Goal: Obtain resource: Download file/media

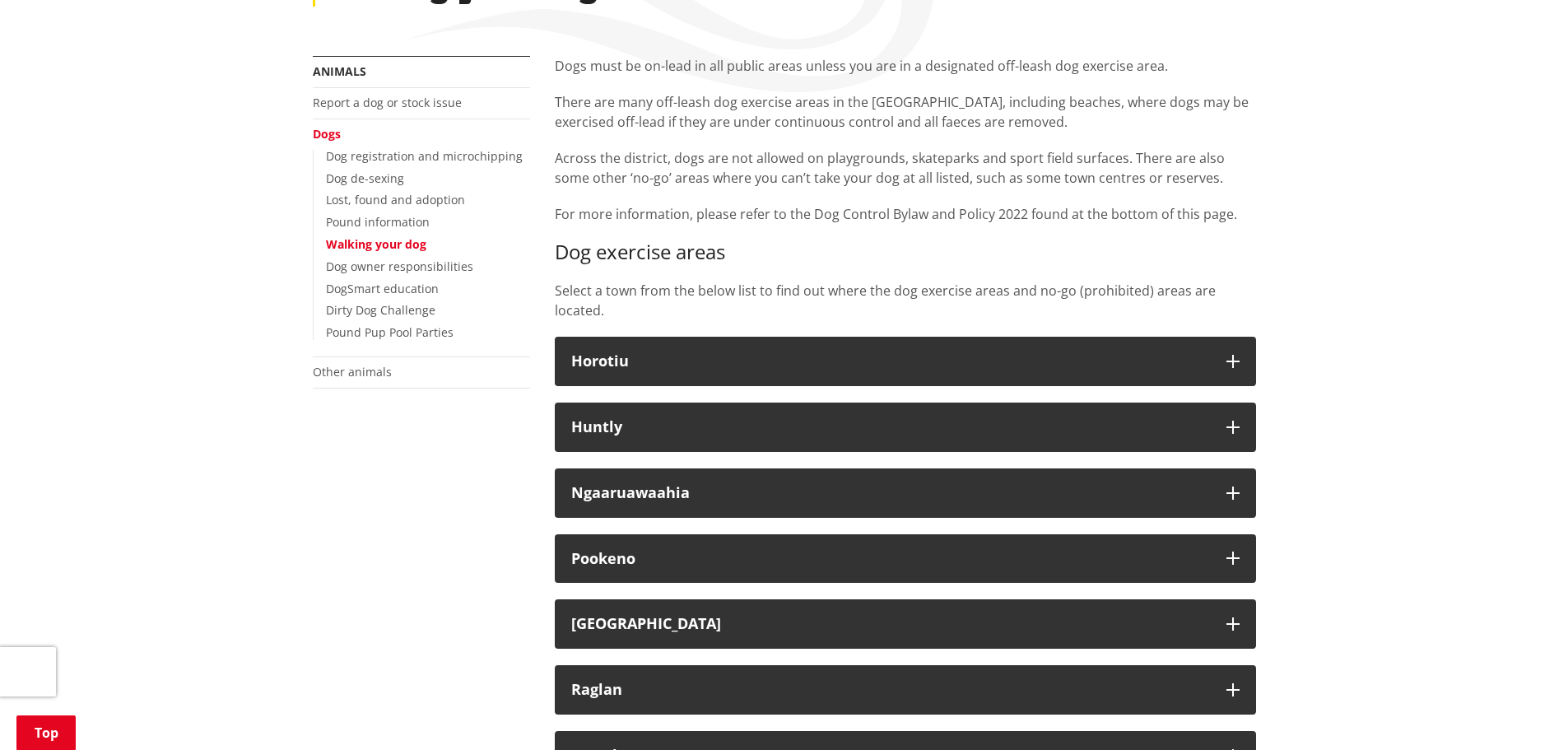
scroll to position [412, 0]
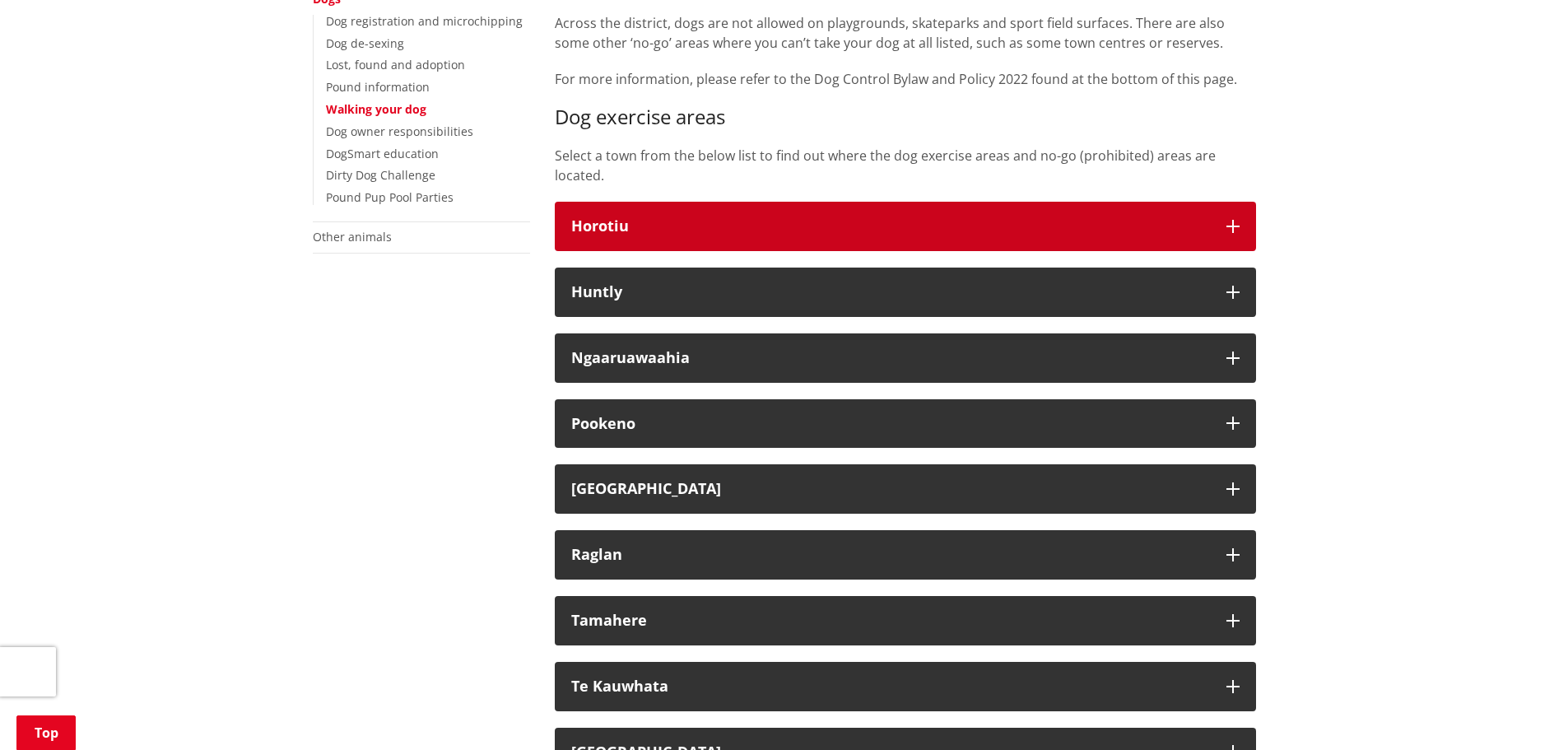
click at [1237, 228] on icon "button" at bounding box center [1232, 226] width 13 height 13
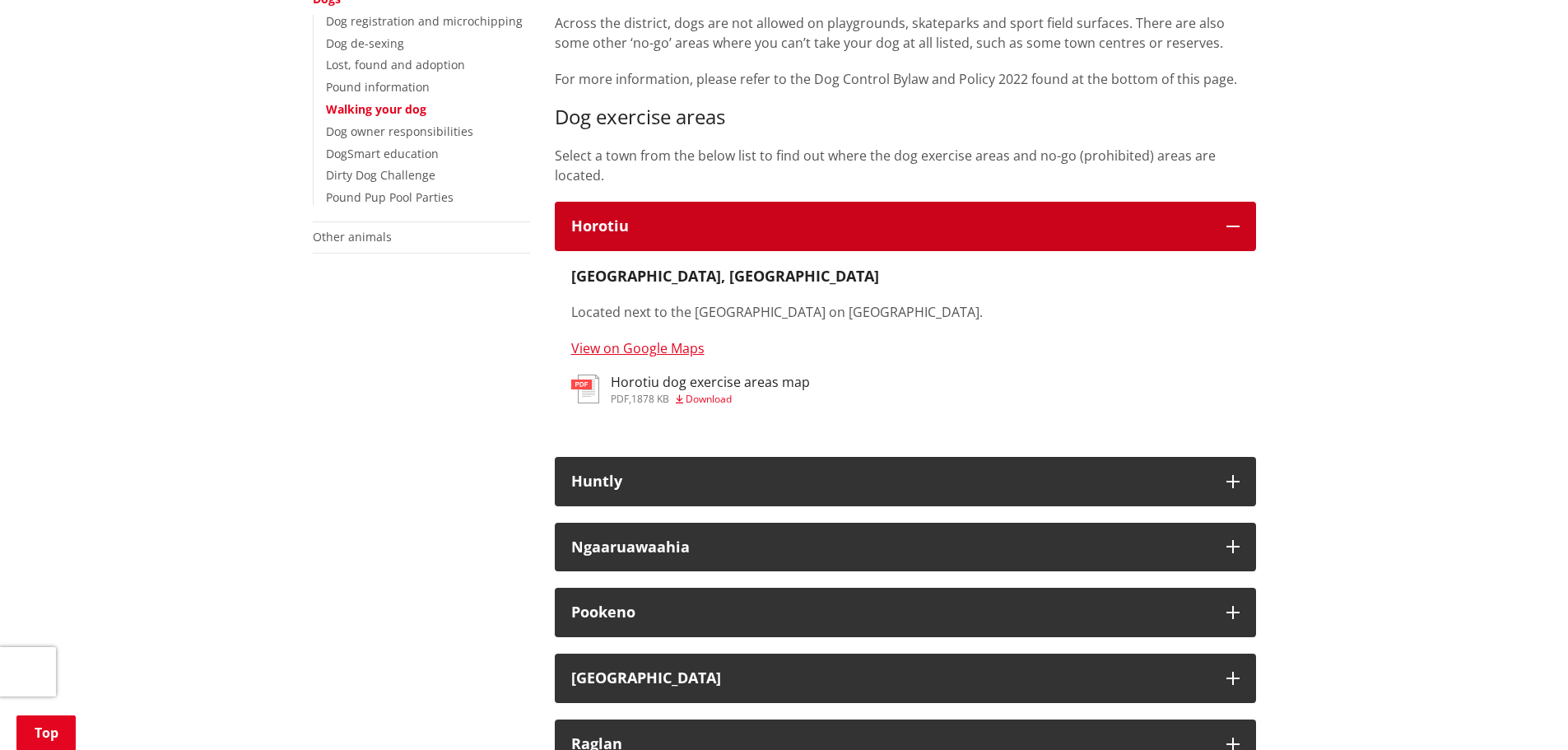
click at [1237, 228] on icon "button" at bounding box center [1232, 226] width 13 height 13
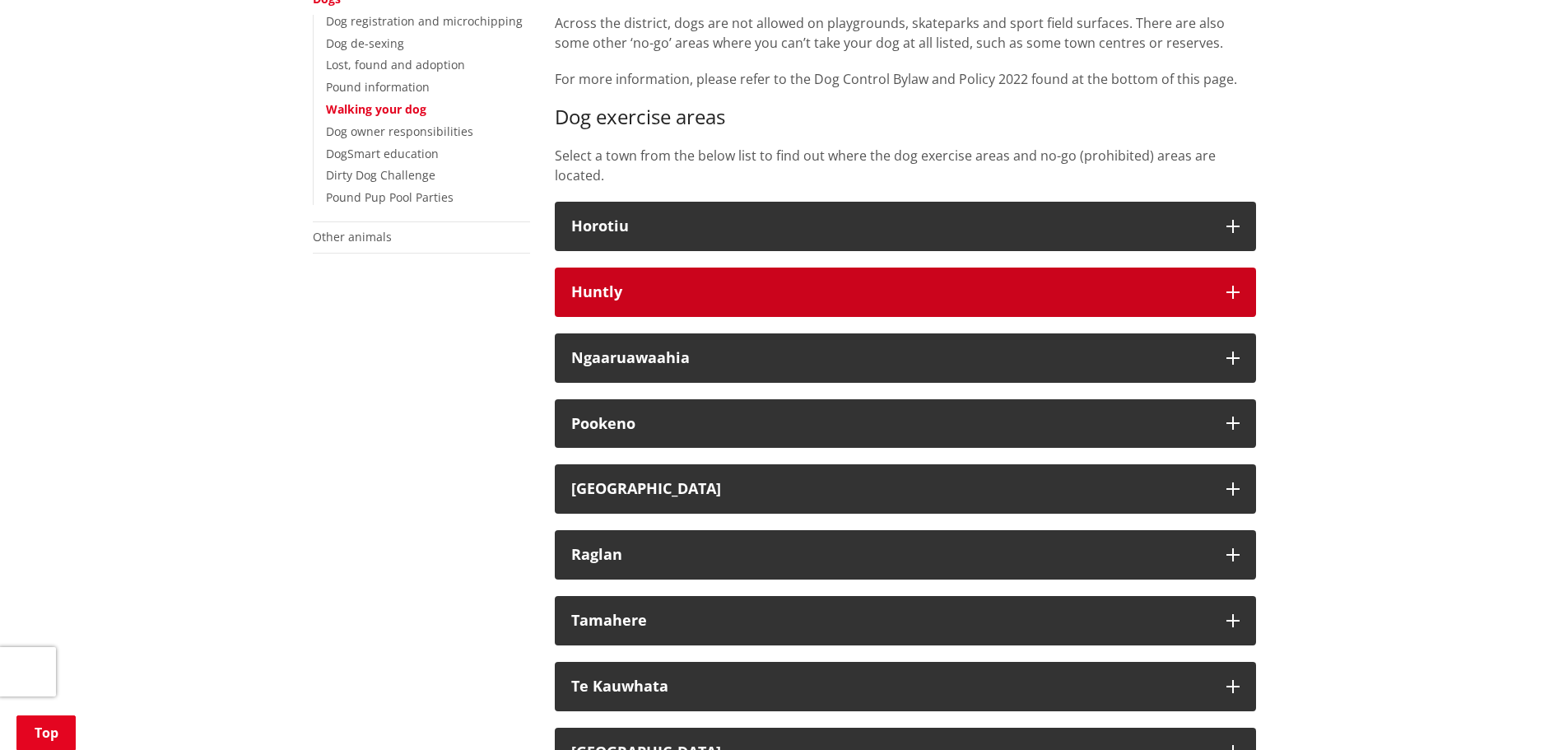
click at [1244, 278] on button "Huntly" at bounding box center [904, 292] width 701 height 50
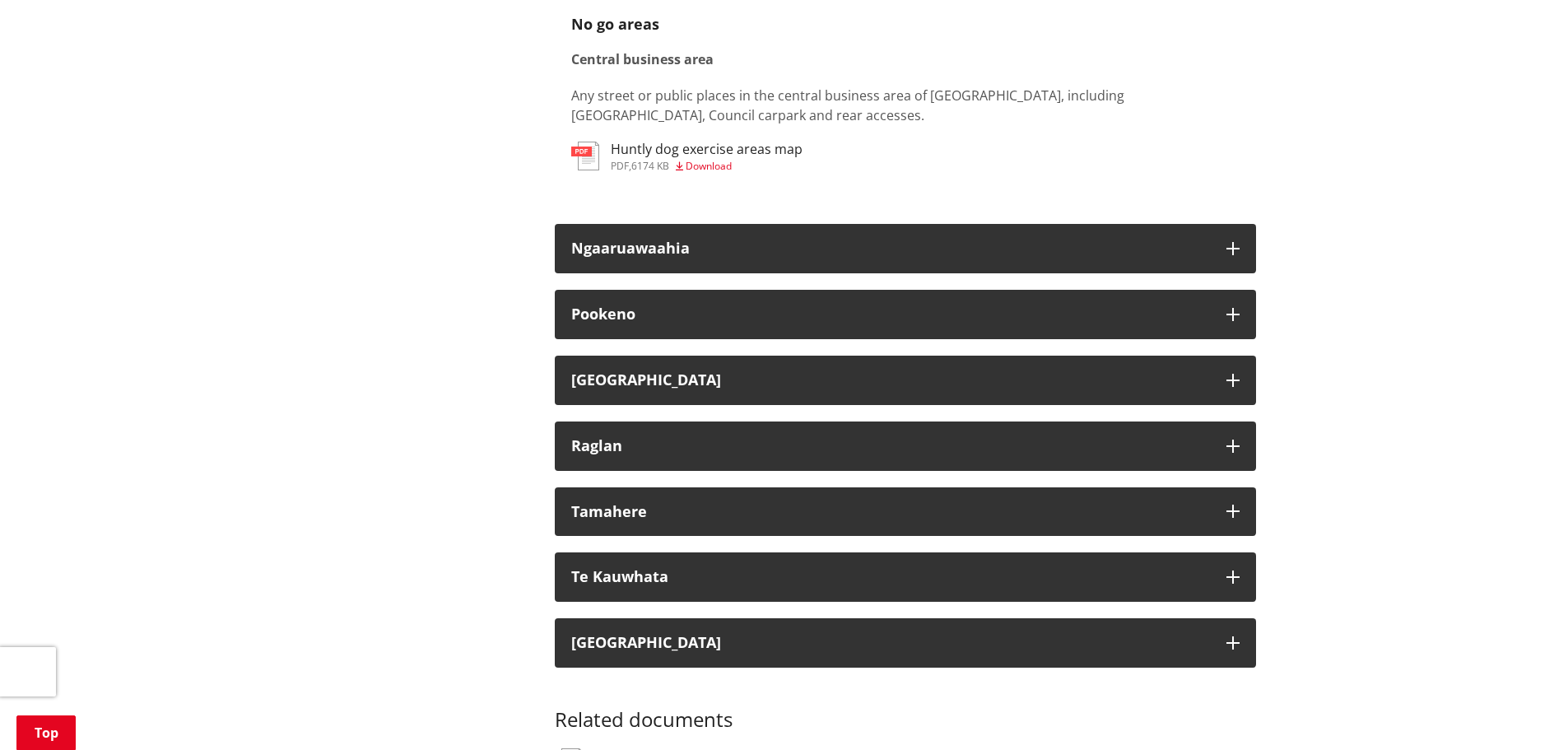
scroll to position [1070, 0]
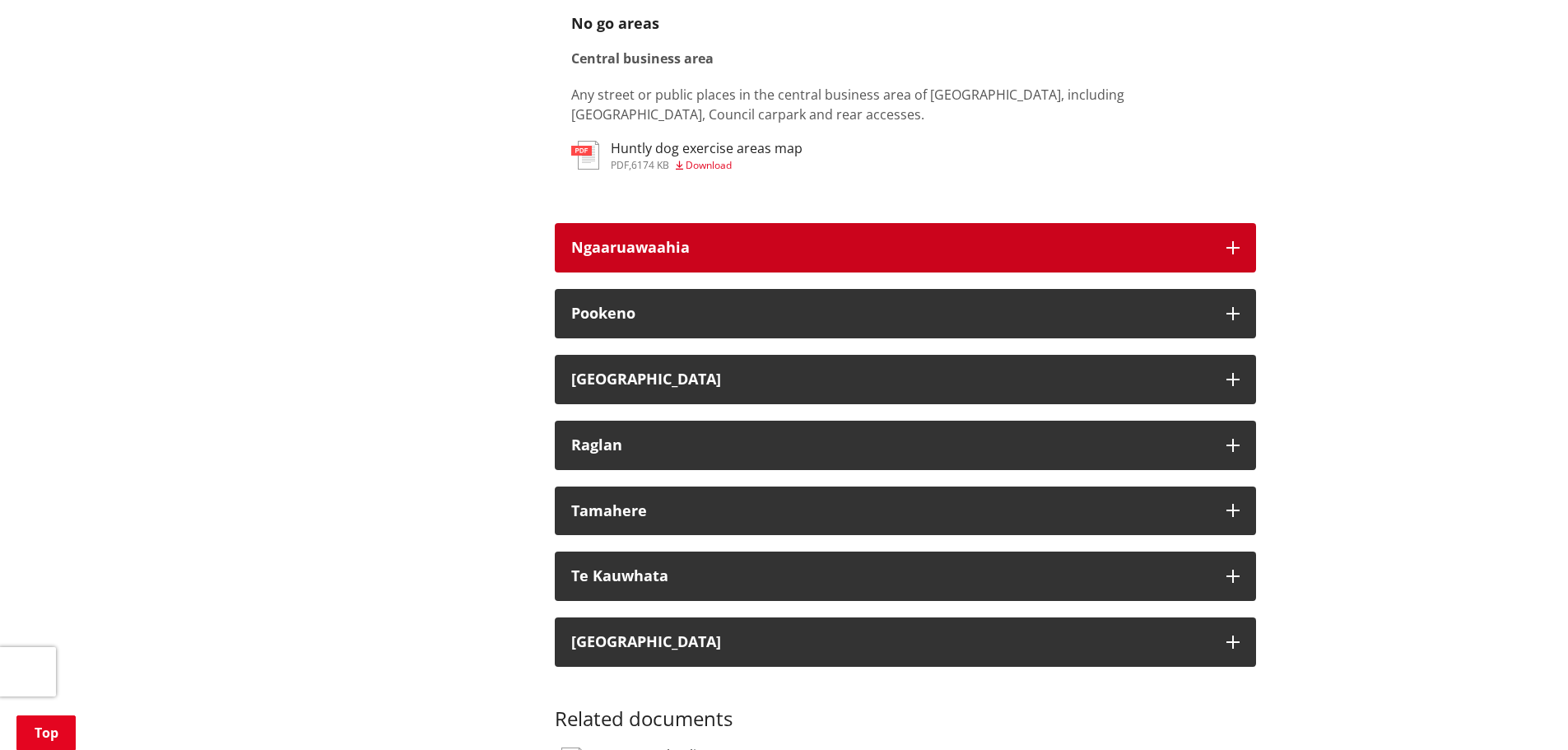
click at [1231, 241] on icon "button" at bounding box center [1232, 247] width 13 height 13
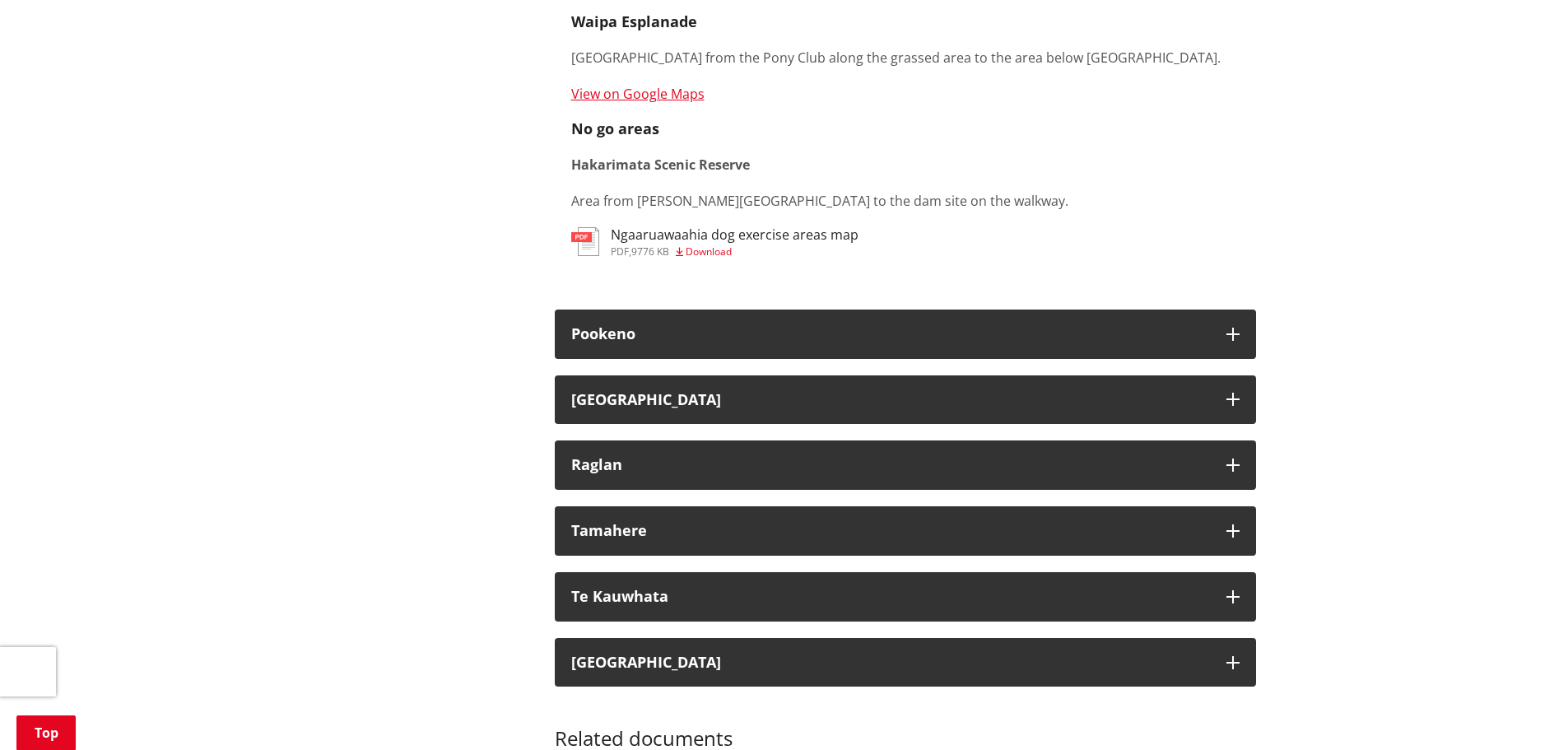
scroll to position [1564, 0]
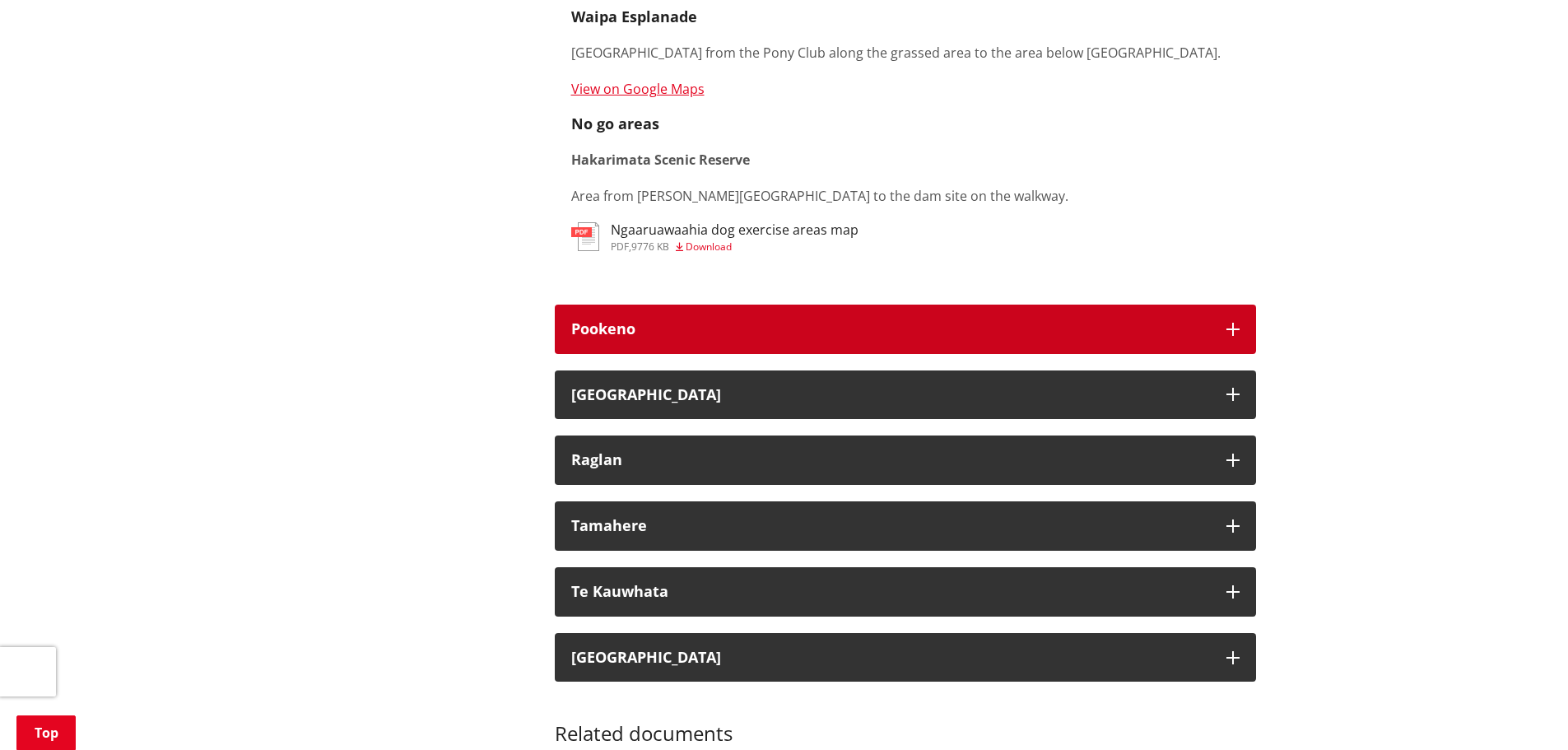
click at [1237, 323] on icon "button" at bounding box center [1232, 329] width 13 height 13
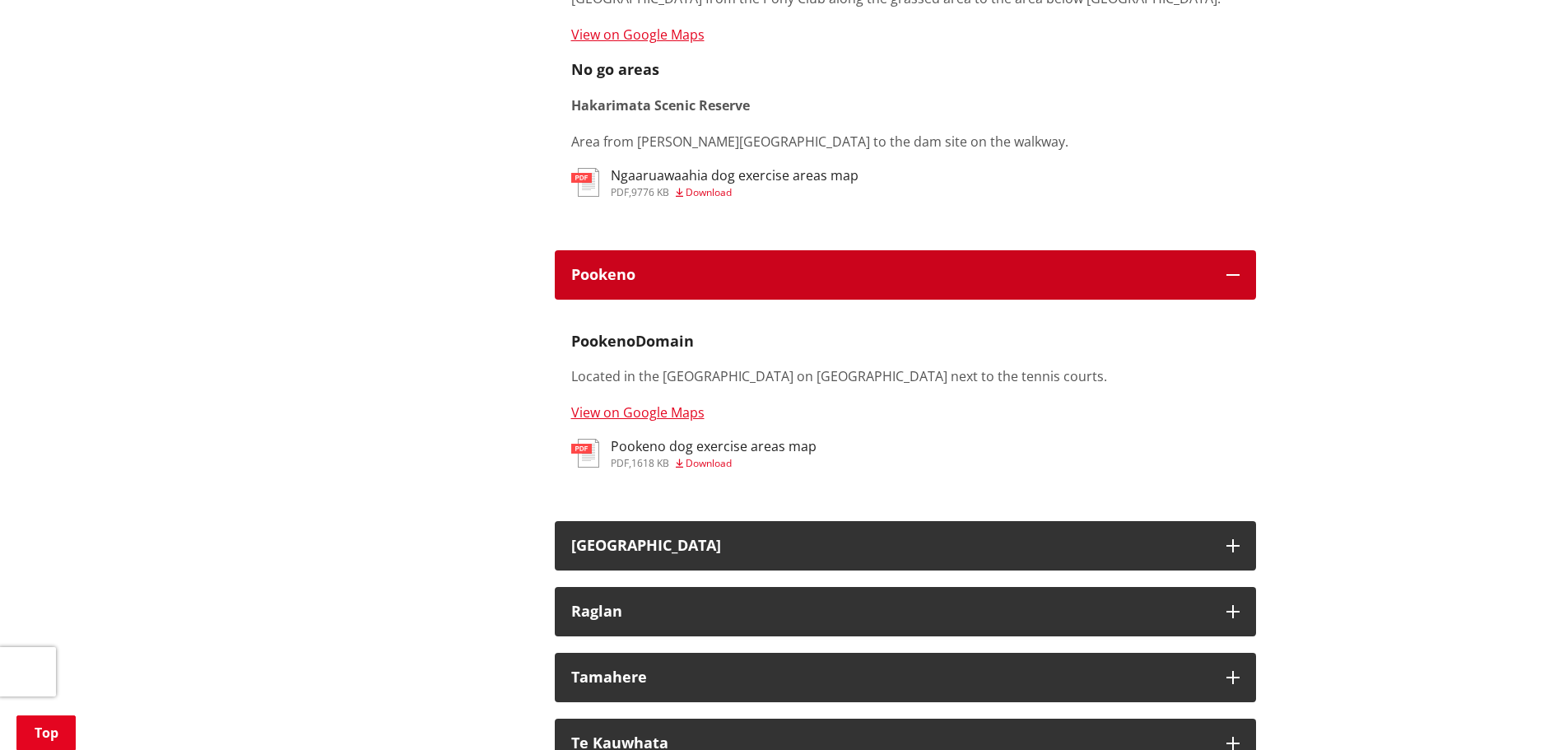
scroll to position [1811, 0]
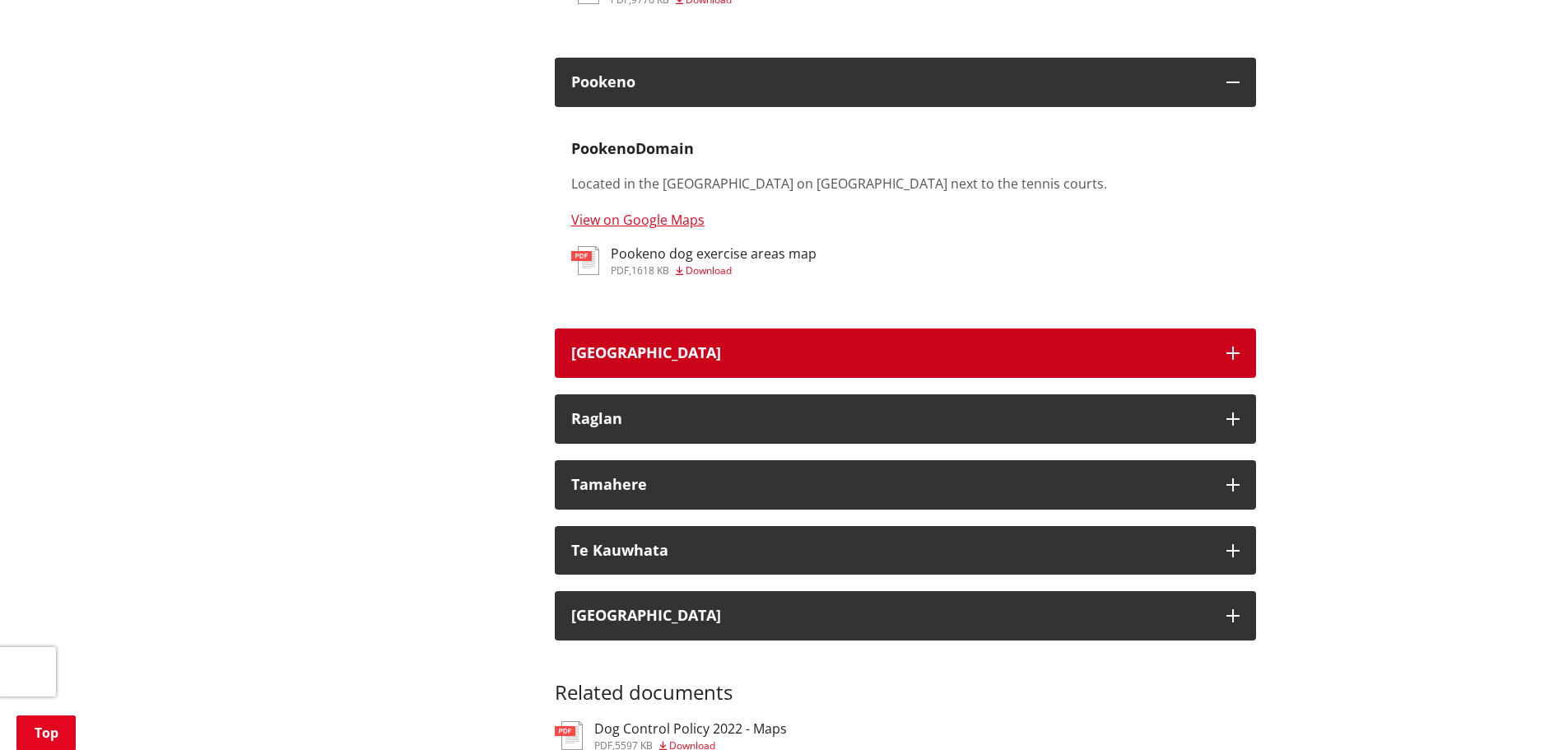
click at [1239, 351] on button "[GEOGRAPHIC_DATA]" at bounding box center [904, 353] width 701 height 50
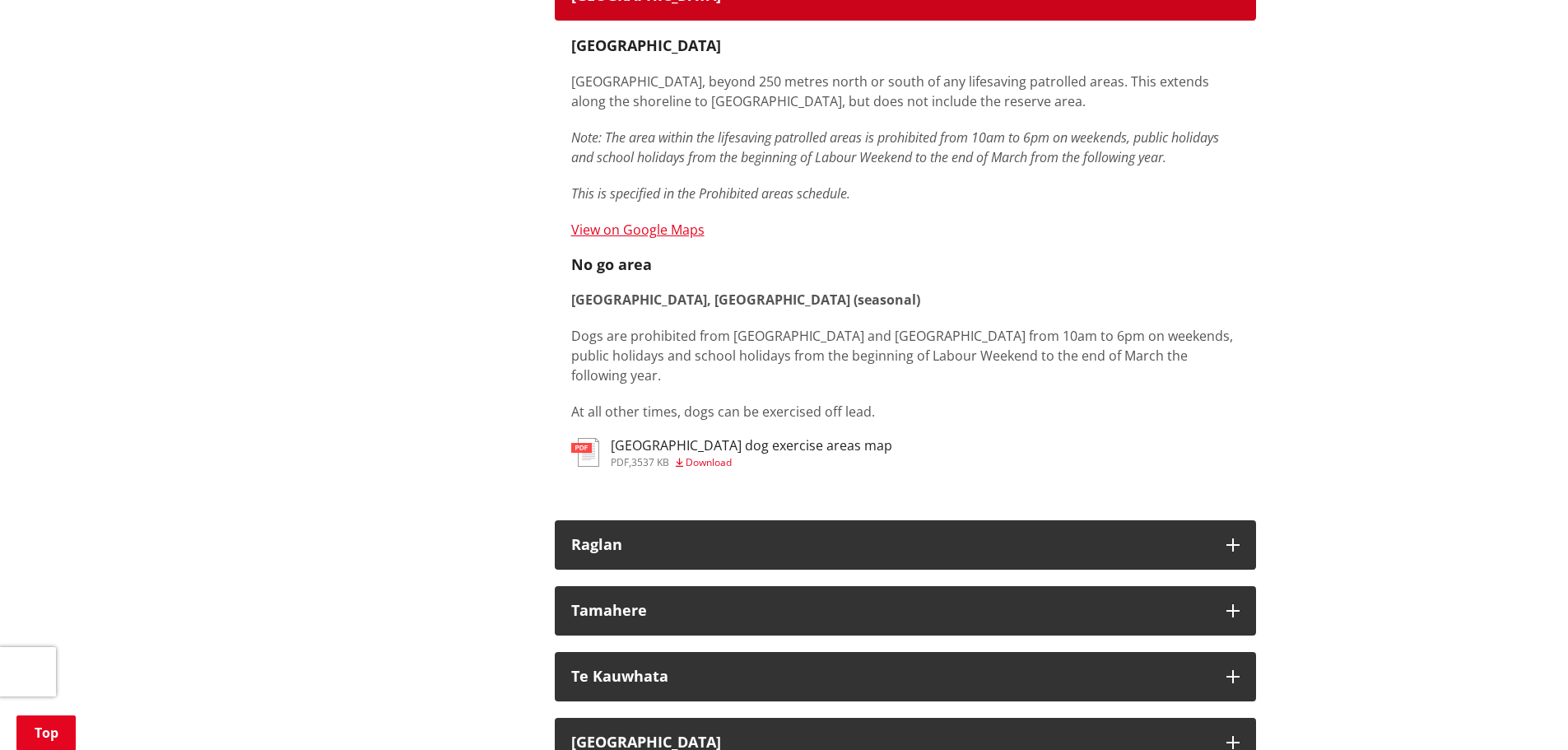
scroll to position [2223, 0]
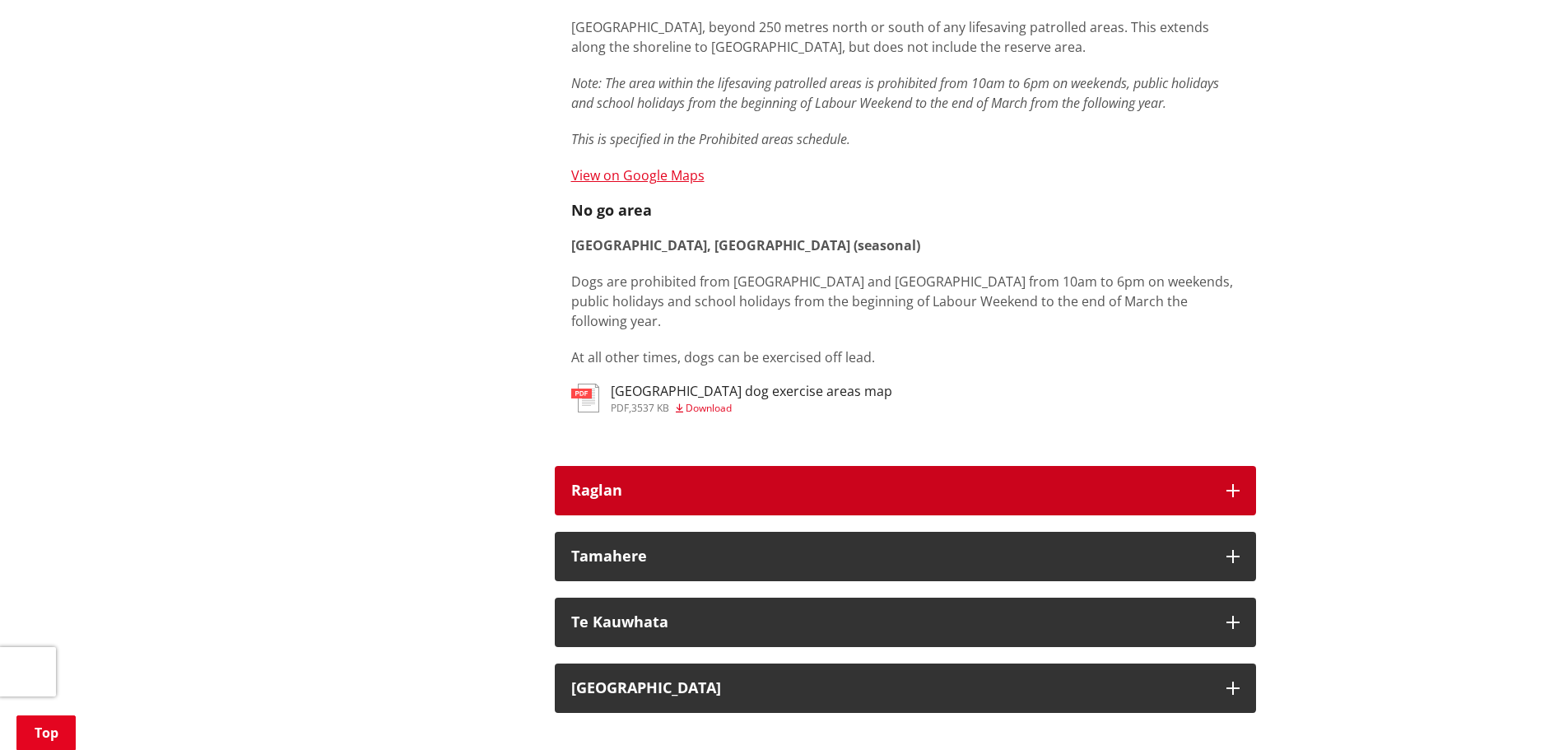
click at [1249, 466] on button "Raglan" at bounding box center [904, 490] width 701 height 50
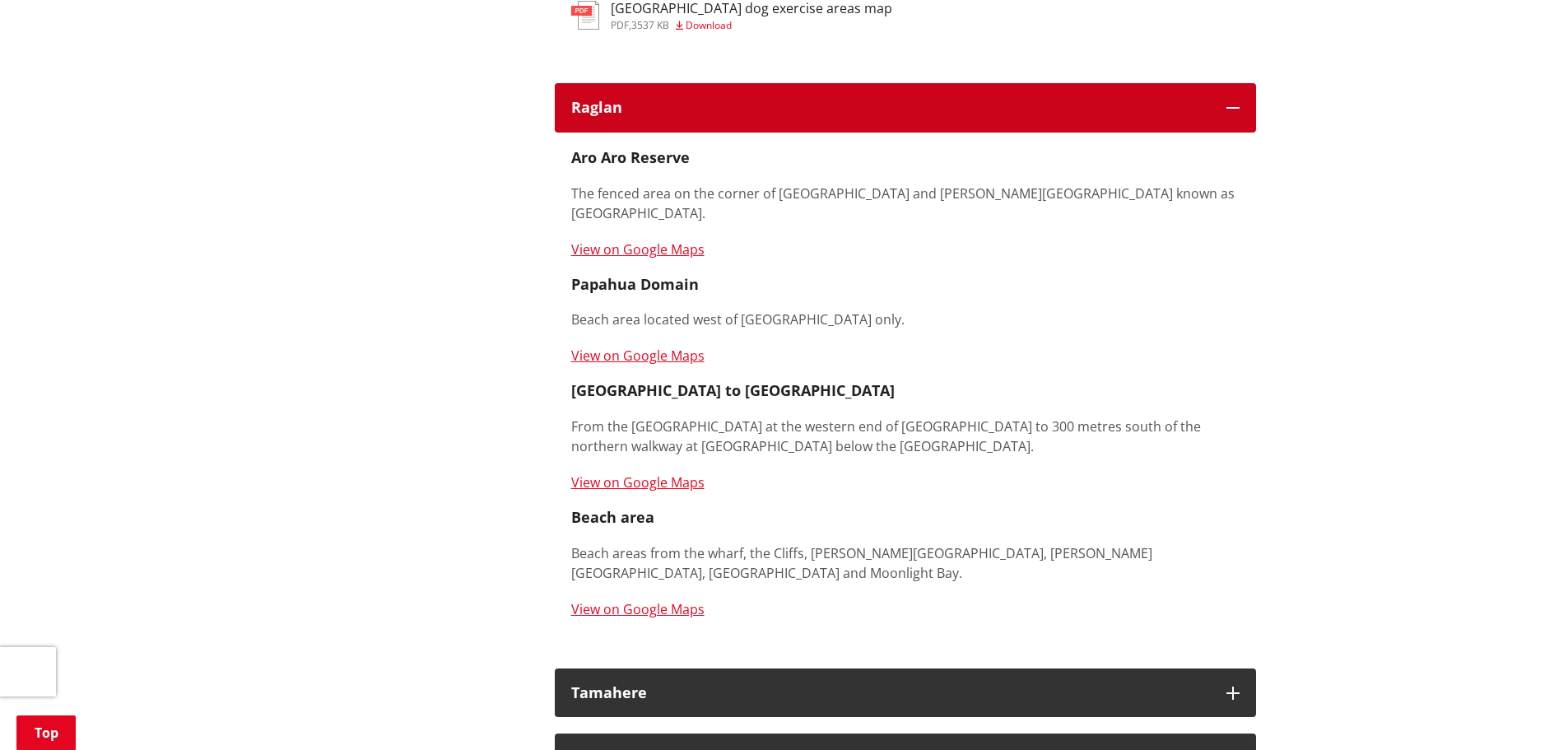
scroll to position [2634, 0]
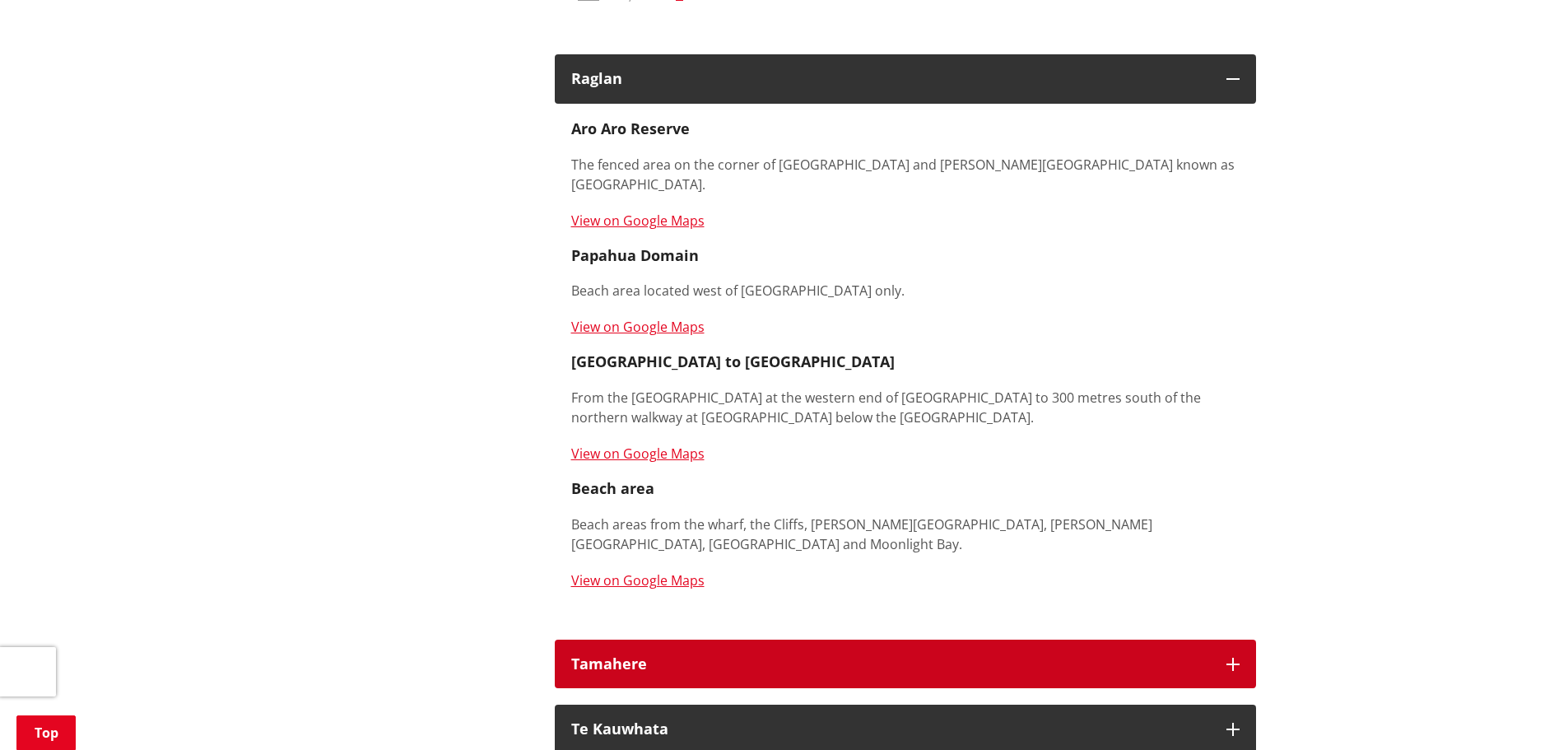
click at [1249, 640] on button "Tamahere" at bounding box center [904, 665] width 701 height 50
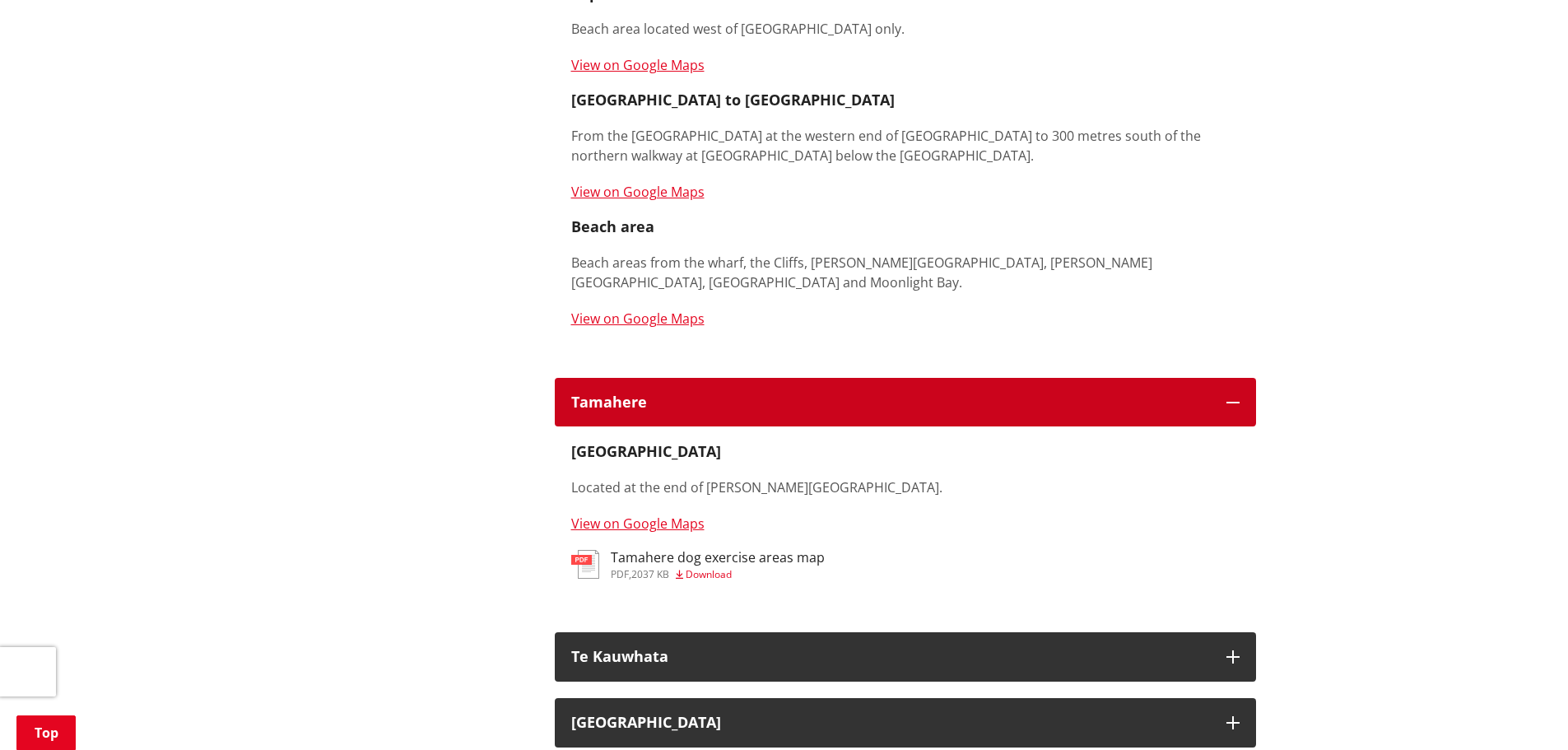
scroll to position [2963, 0]
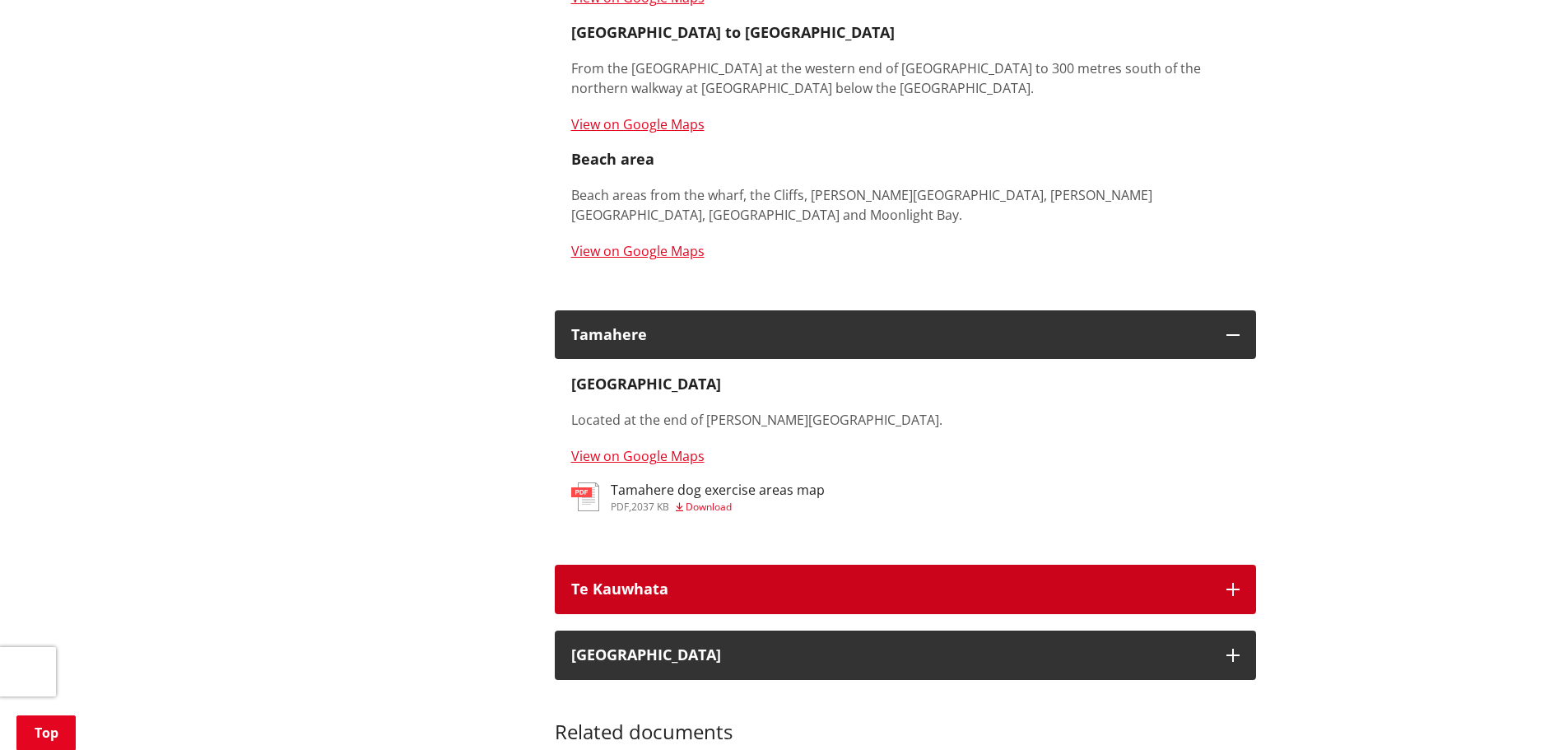
click at [1231, 583] on icon "button" at bounding box center [1232, 589] width 13 height 13
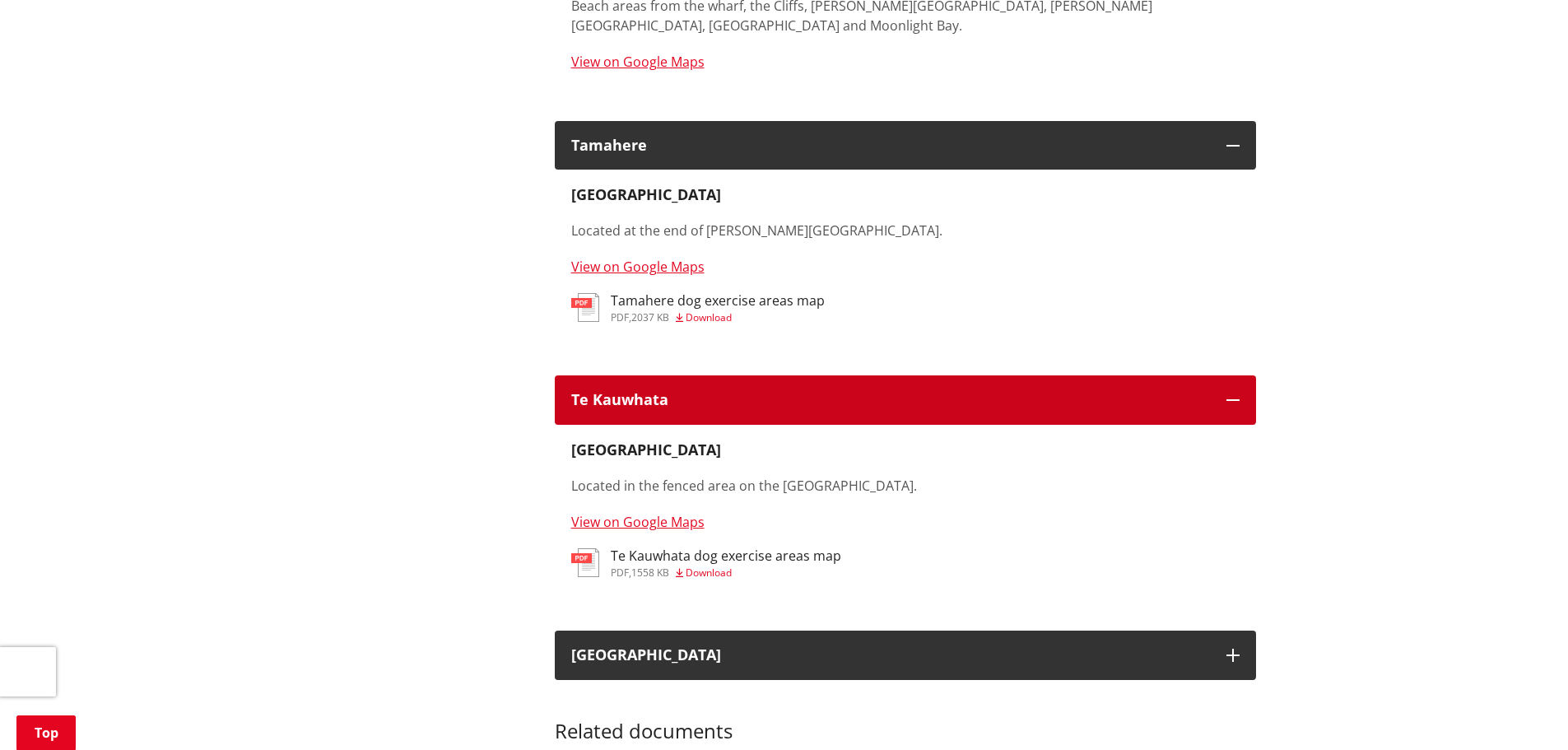
scroll to position [3210, 0]
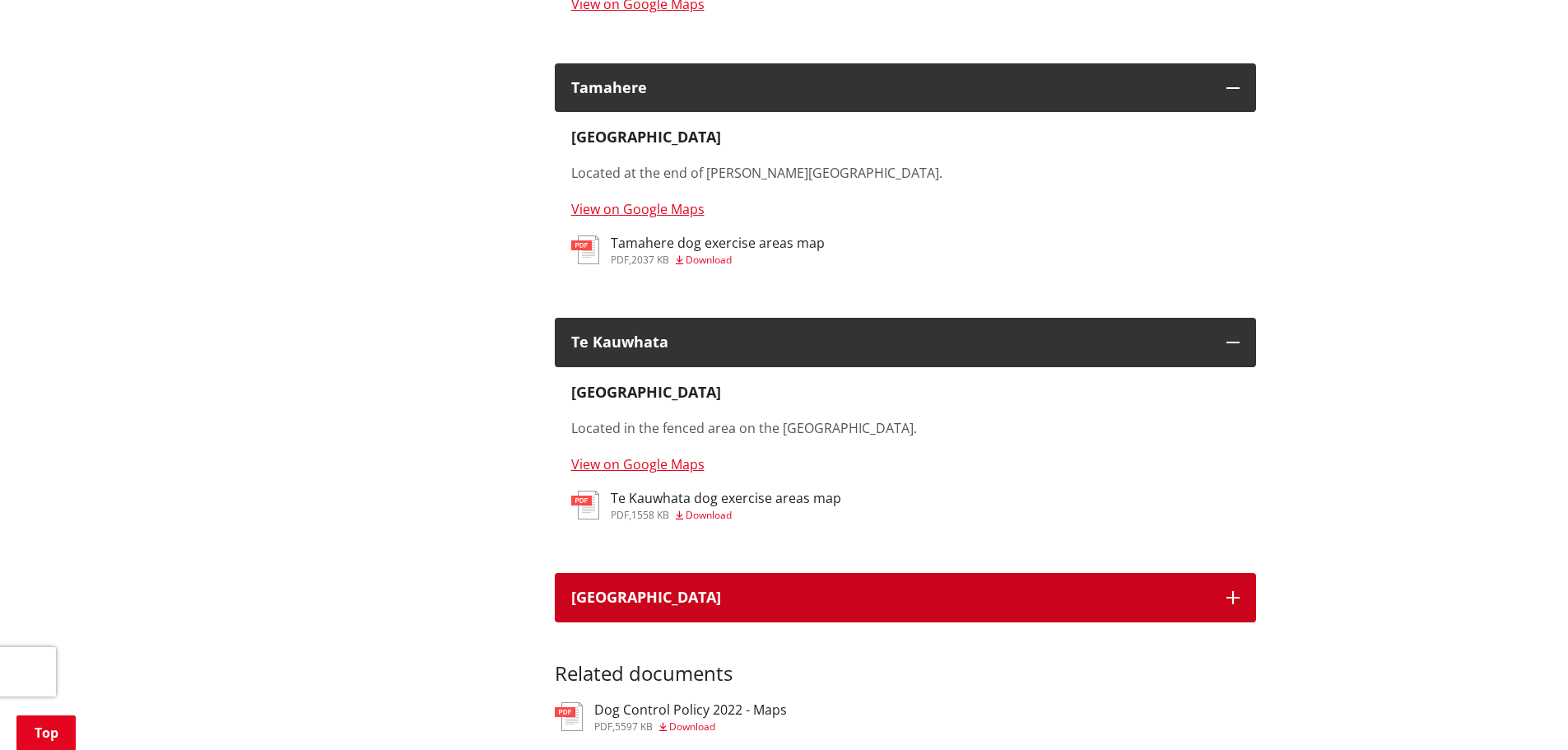
click at [1235, 573] on button "[GEOGRAPHIC_DATA]" at bounding box center [904, 598] width 701 height 50
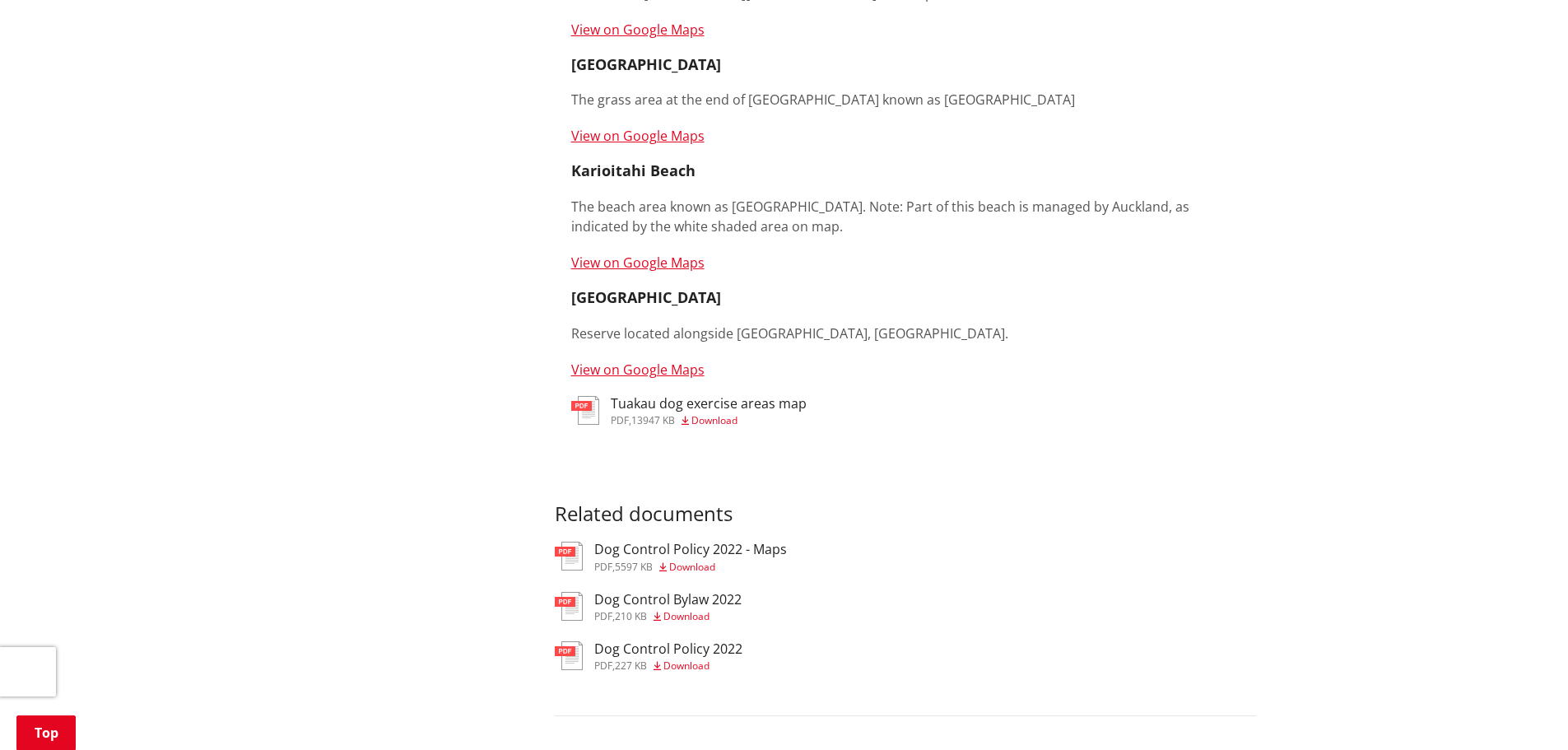
scroll to position [4033, 0]
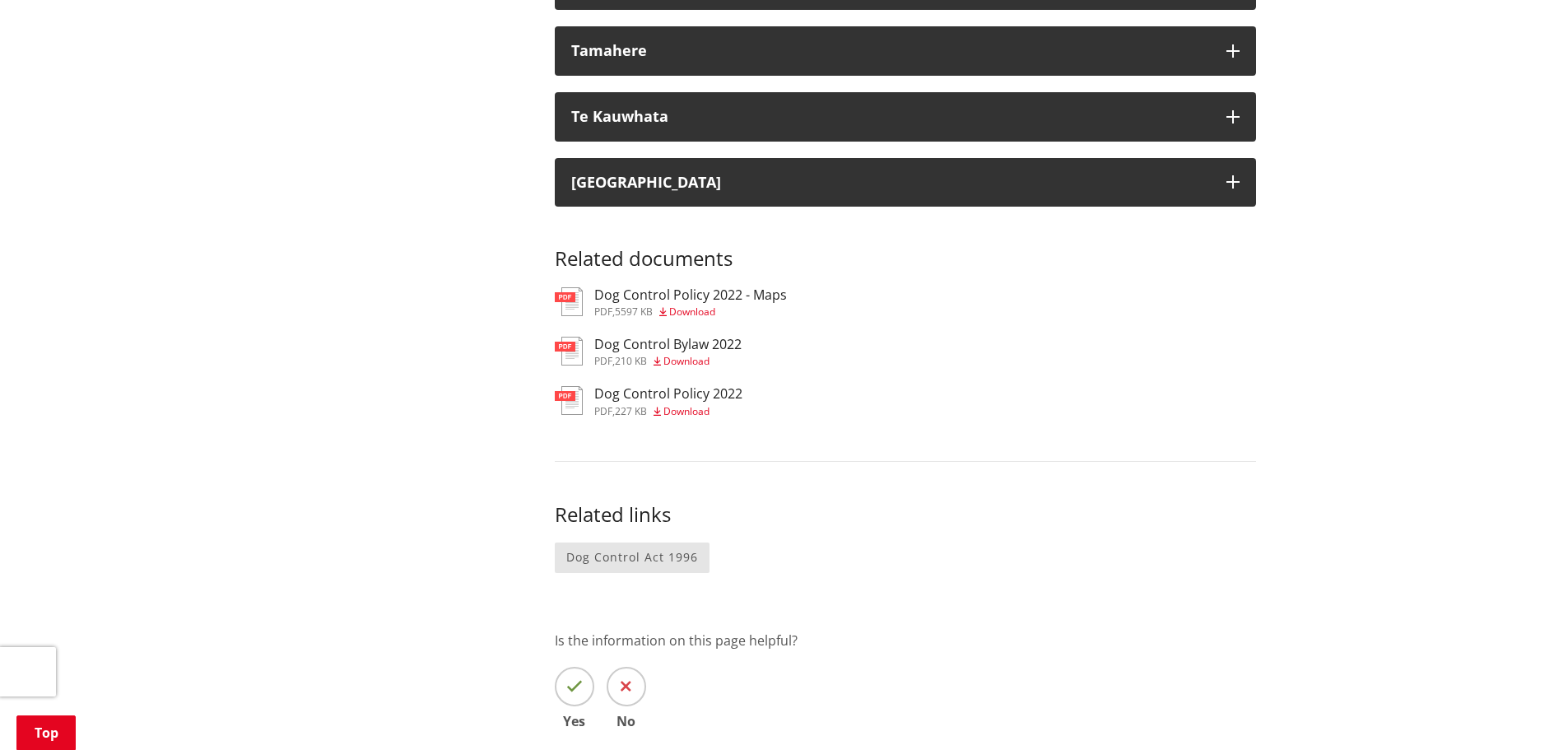
scroll to position [1152, 0]
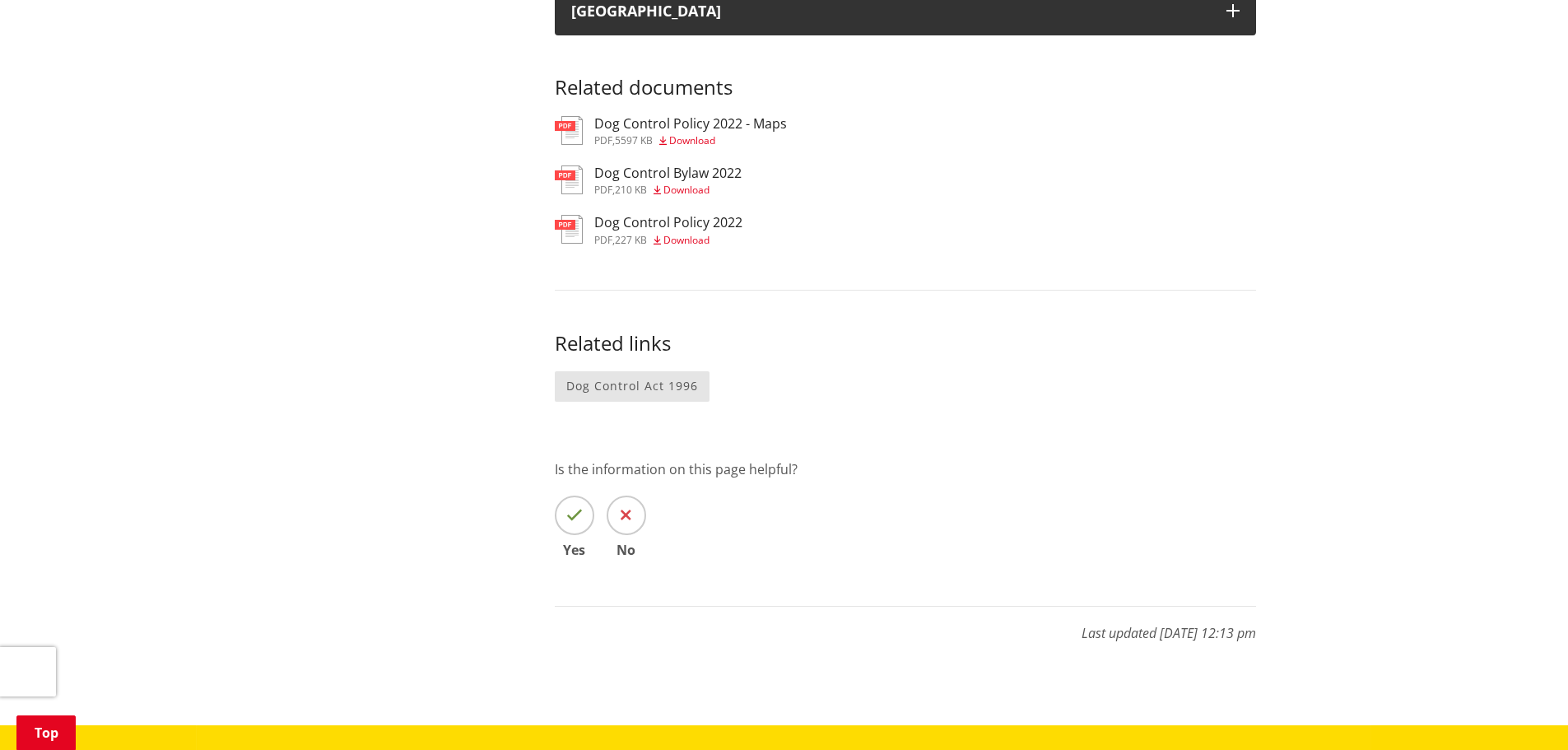
click at [696, 190] on span "Download" at bounding box center [687, 190] width 46 height 14
